Goal: Information Seeking & Learning: Find specific fact

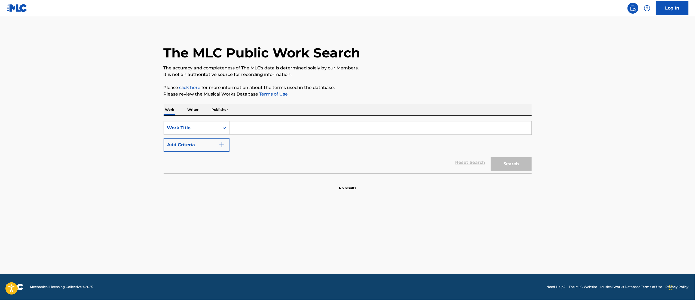
click at [193, 154] on div "Reset Search Search" at bounding box center [348, 163] width 368 height 22
click at [199, 146] on button "Add Criteria" at bounding box center [197, 145] width 66 height 14
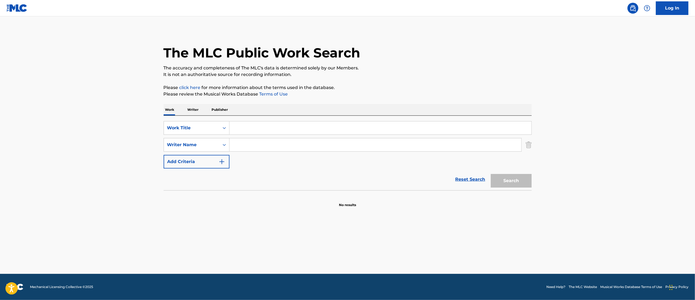
click at [267, 126] on input "Search Form" at bounding box center [380, 127] width 302 height 13
paste input "[GEOGRAPHIC_DATA]"
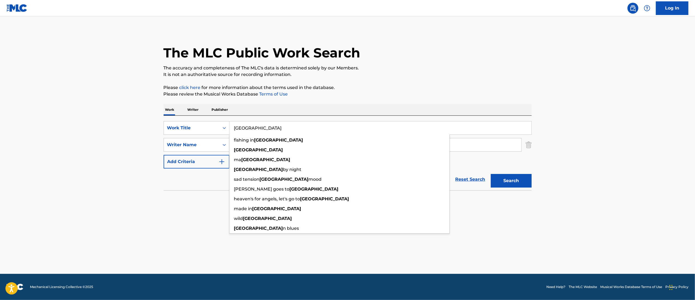
type input "[GEOGRAPHIC_DATA]"
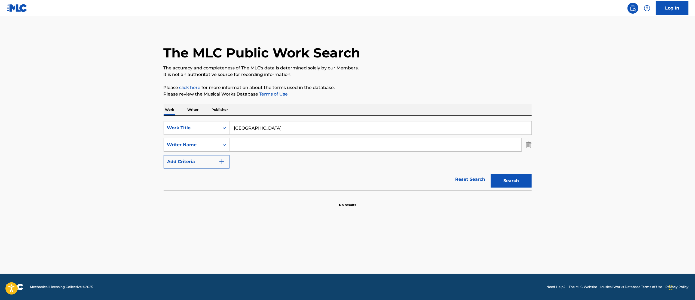
drag, startPoint x: 134, startPoint y: 162, endPoint x: 141, endPoint y: 163, distance: 6.9
click at [133, 163] on main "The MLC Public Work Search The accuracy and completeness of The MLC's data is d…" at bounding box center [347, 144] width 695 height 257
drag, startPoint x: 237, startPoint y: 158, endPoint x: 259, endPoint y: 146, distance: 24.7
click at [254, 149] on div "SearchWithCriteria4b002820-ad87-423d-8d8c-7c2c15d7d871 Work Title Jamaica Searc…" at bounding box center [348, 144] width 368 height 47
click at [269, 140] on input "Search Form" at bounding box center [375, 144] width 292 height 13
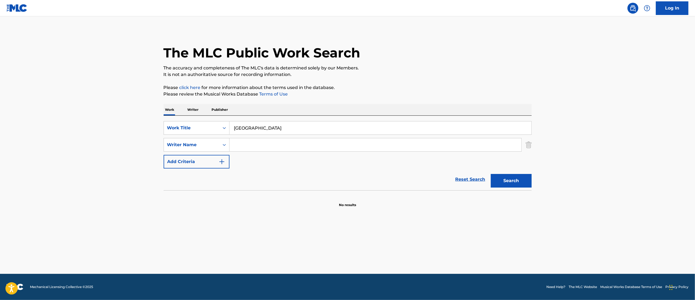
paste input "TAUGEA DAYES"
click at [239, 141] on input "TAUGEA DAYES" at bounding box center [375, 144] width 292 height 13
click at [512, 178] on button "Search" at bounding box center [511, 181] width 41 height 14
click at [509, 178] on button "Search" at bounding box center [511, 181] width 41 height 14
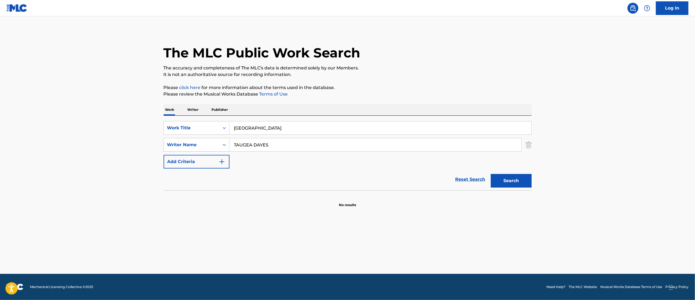
click at [273, 143] on input "TAUGEA DAYES" at bounding box center [375, 144] width 292 height 13
paste input "[PERSON_NAME]"
click at [504, 180] on button "Search" at bounding box center [511, 181] width 41 height 14
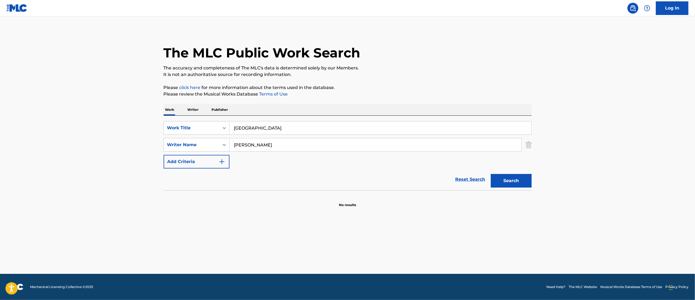
drag, startPoint x: 283, startPoint y: 159, endPoint x: 285, endPoint y: 156, distance: 3.9
click at [283, 159] on div "SearchWithCriteria4b002820-ad87-423d-8d8c-7c2c15d7d871 Work Title Jamaica Searc…" at bounding box center [348, 144] width 368 height 47
click at [286, 144] on input "[PERSON_NAME]" at bounding box center [375, 144] width 292 height 13
drag, startPoint x: 276, startPoint y: 138, endPoint x: 274, endPoint y: 143, distance: 4.8
click at [275, 142] on input "[PERSON_NAME]" at bounding box center [375, 144] width 292 height 13
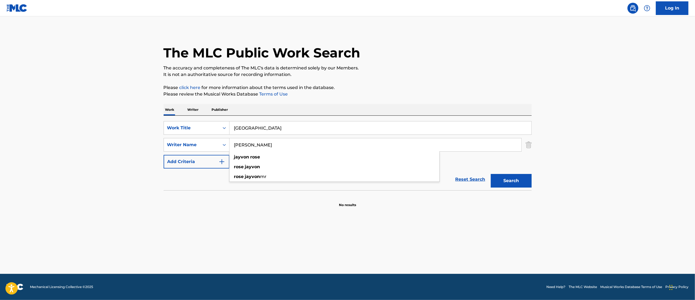
click at [272, 144] on input "[PERSON_NAME]" at bounding box center [375, 144] width 292 height 13
paste input "Kaia sag"
type input "[PERSON_NAME]"
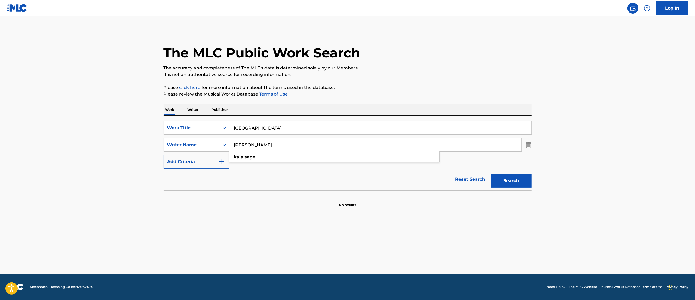
click at [509, 175] on button "Search" at bounding box center [511, 181] width 41 height 14
click at [267, 129] on input "[GEOGRAPHIC_DATA]" at bounding box center [380, 127] width 302 height 13
paste input "[PERSON_NAME]"
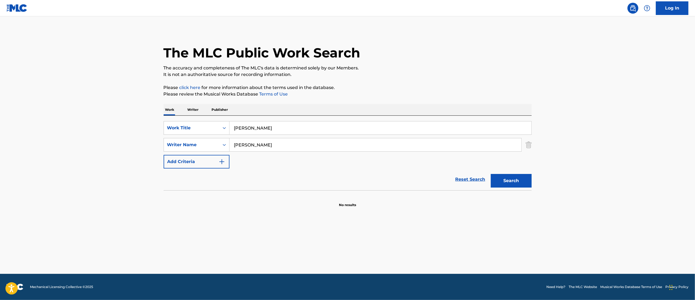
type input "[PERSON_NAME]"
drag, startPoint x: 273, startPoint y: 142, endPoint x: 182, endPoint y: 136, distance: 91.3
click at [182, 136] on div "SearchWithCriteria4b002820-ad87-423d-8d8c-7c2c15d7d871 Work Title [PERSON_NAME]…" at bounding box center [348, 144] width 368 height 47
paste input "BACHOO GIRMAA"
click at [517, 189] on div "Search" at bounding box center [510, 179] width 44 height 22
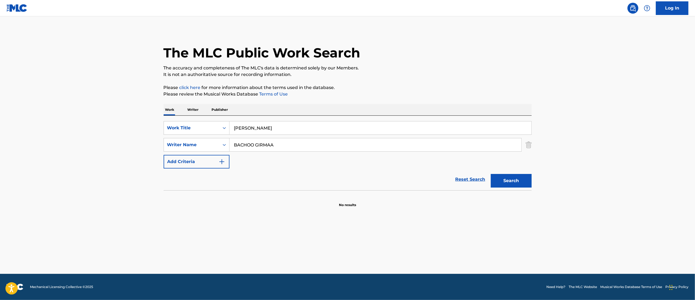
click at [511, 168] on div "SearchWithCriteria4b002820-ad87-423d-8d8c-7c2c15d7d871 Work Title Dhamdhama Jaa…" at bounding box center [348, 144] width 368 height 47
click at [506, 187] on button "Search" at bounding box center [511, 181] width 41 height 14
drag, startPoint x: 280, startPoint y: 143, endPoint x: 175, endPoint y: 143, distance: 105.6
click at [175, 143] on div "SearchWithCriteria0577f455-1265-4a63-a2eb-b0d07f83d0fa Writer Name [PERSON_NAME]" at bounding box center [348, 145] width 368 height 14
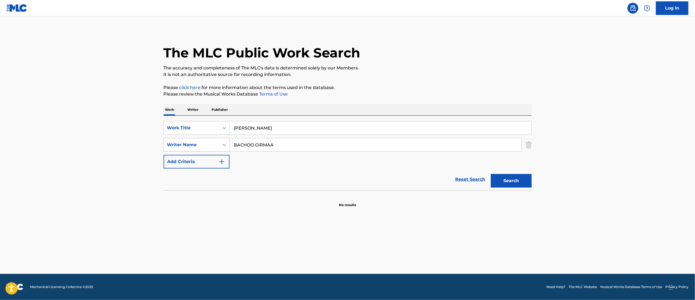
paste input "[PERSON_NAME]"
type input "[PERSON_NAME]"
click at [519, 177] on button "Search" at bounding box center [511, 181] width 41 height 14
